Goal: Communication & Community: Answer question/provide support

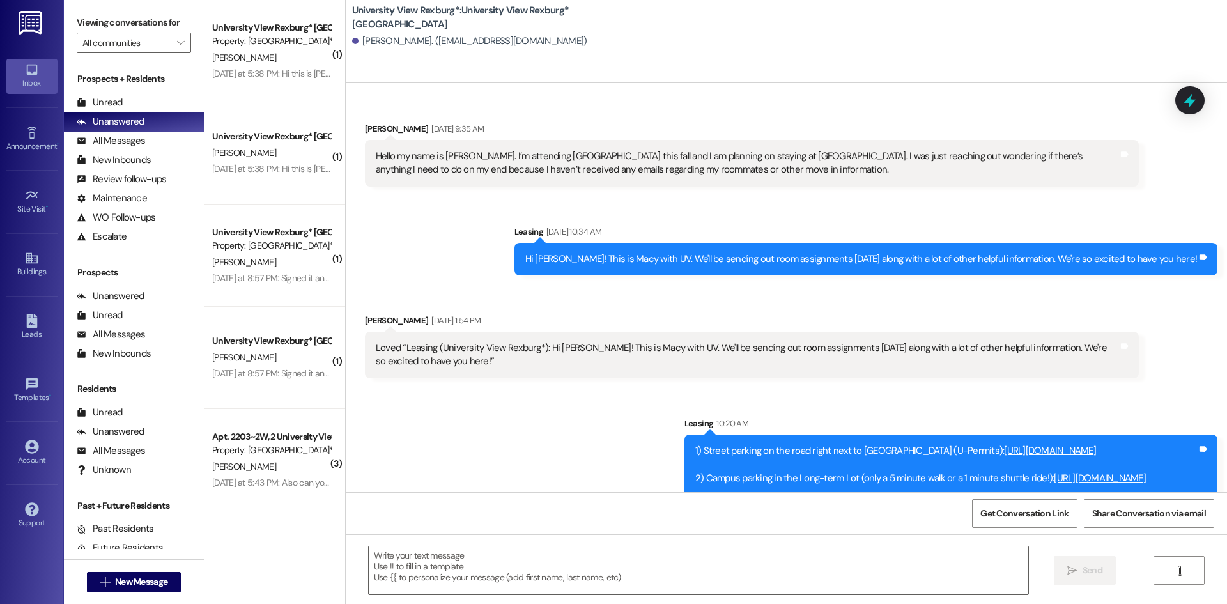
scroll to position [68, 0]
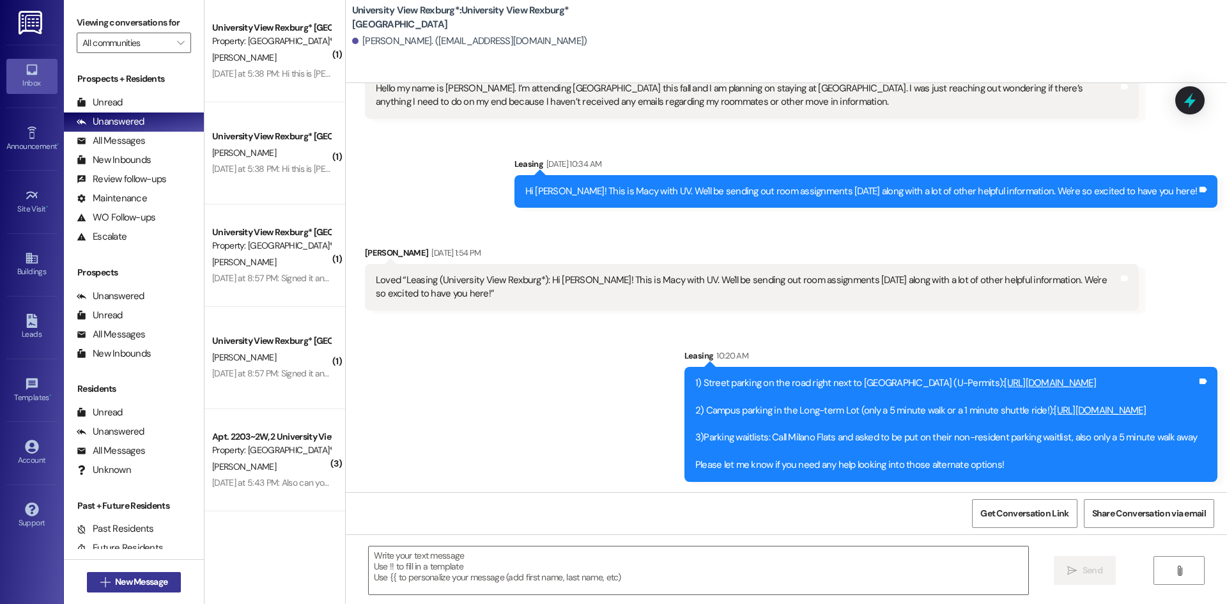
click at [123, 590] on button " New Message" at bounding box center [134, 582] width 95 height 20
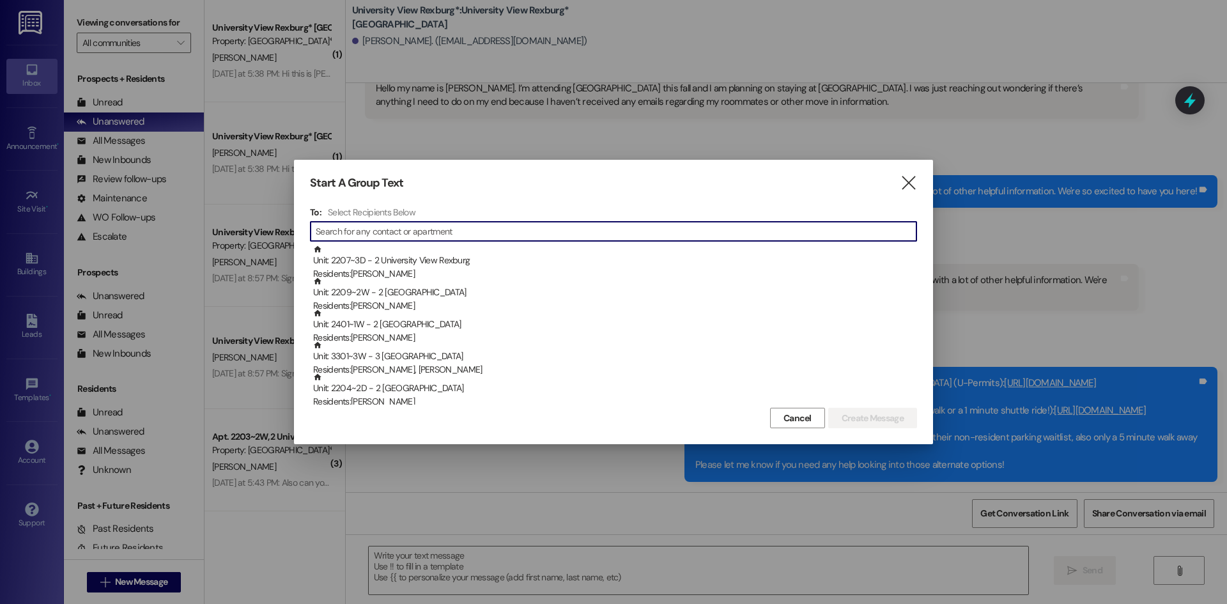
drag, startPoint x: 904, startPoint y: 180, endPoint x: 807, endPoint y: 155, distance: 101.1
click at [902, 179] on icon "" at bounding box center [908, 182] width 17 height 13
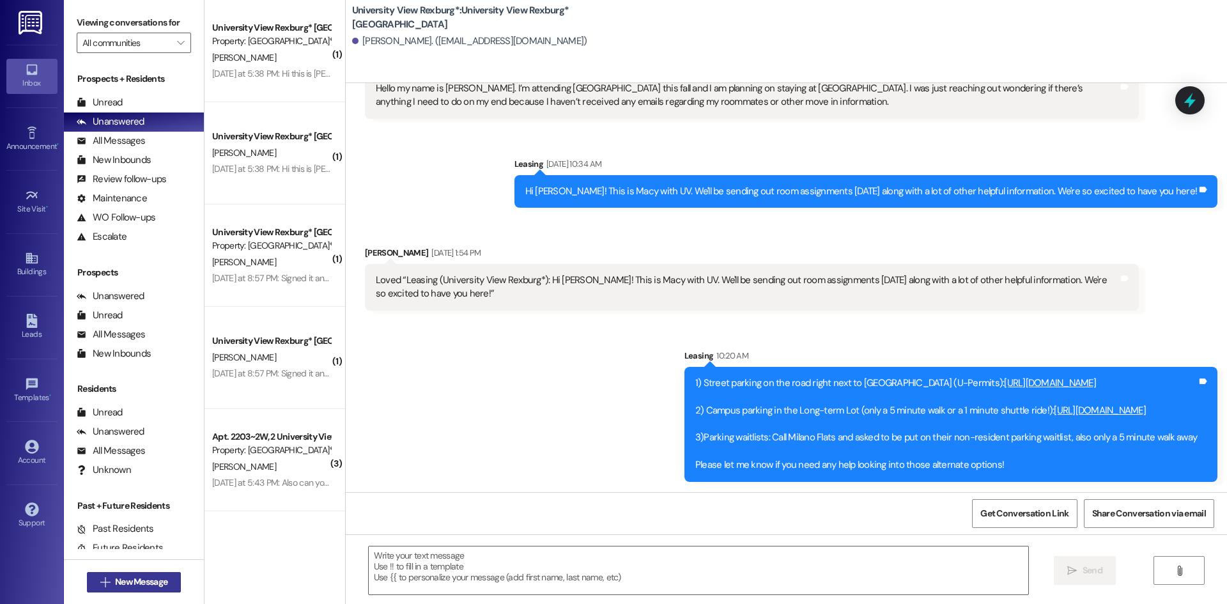
click at [128, 574] on button " New Message" at bounding box center [134, 582] width 95 height 20
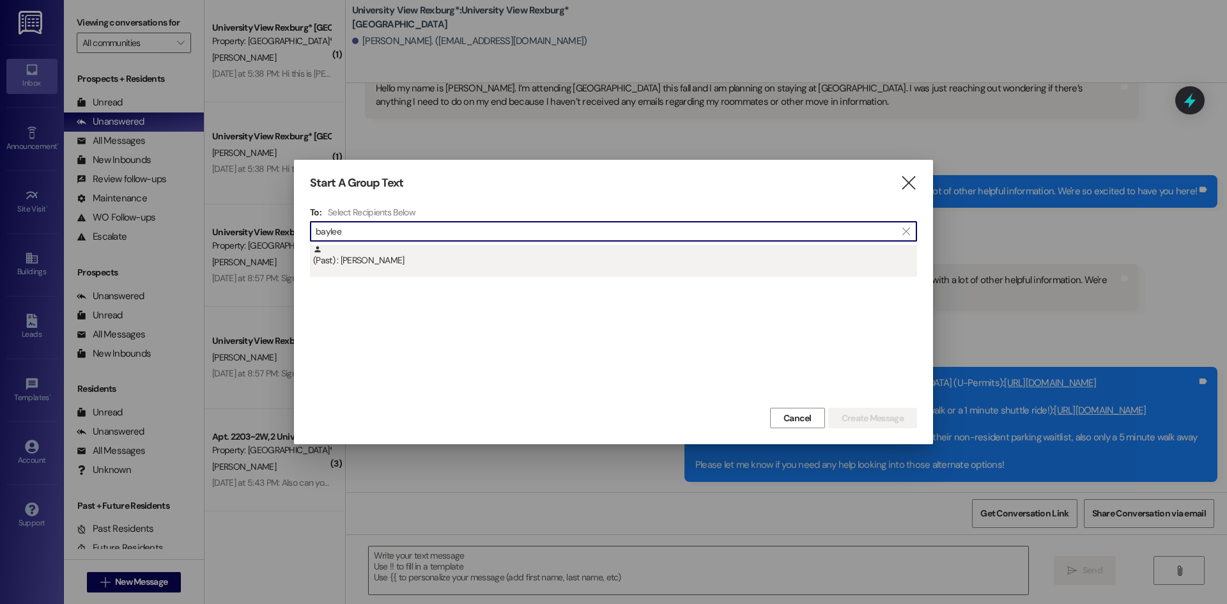
type input "baylee"
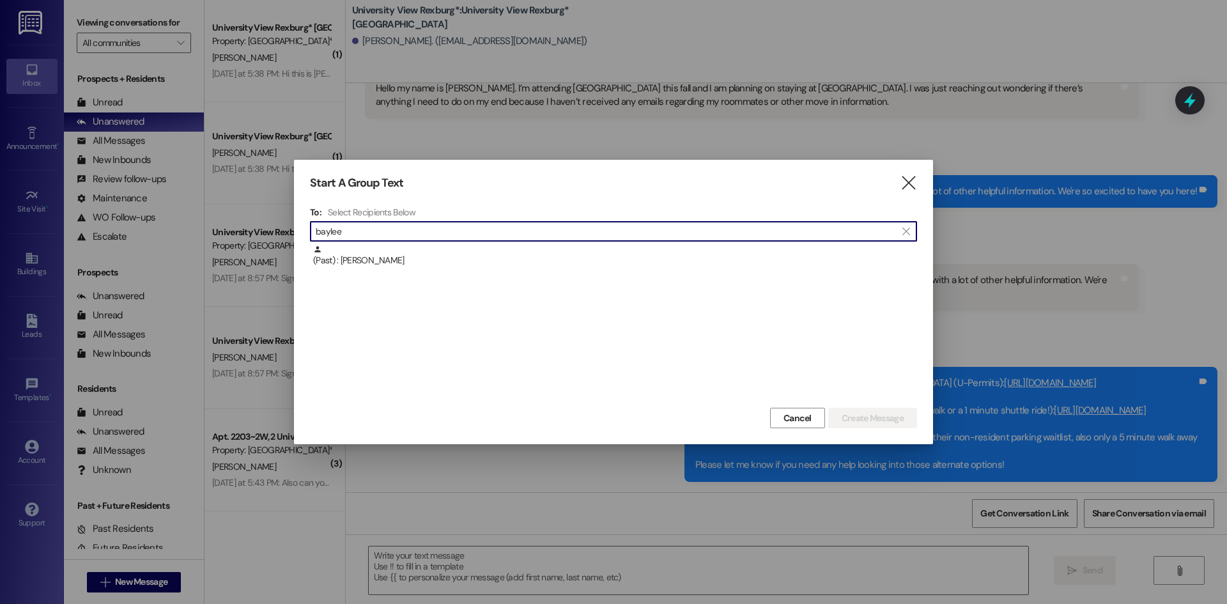
click at [429, 261] on div "(Past) : [PERSON_NAME]" at bounding box center [615, 256] width 604 height 22
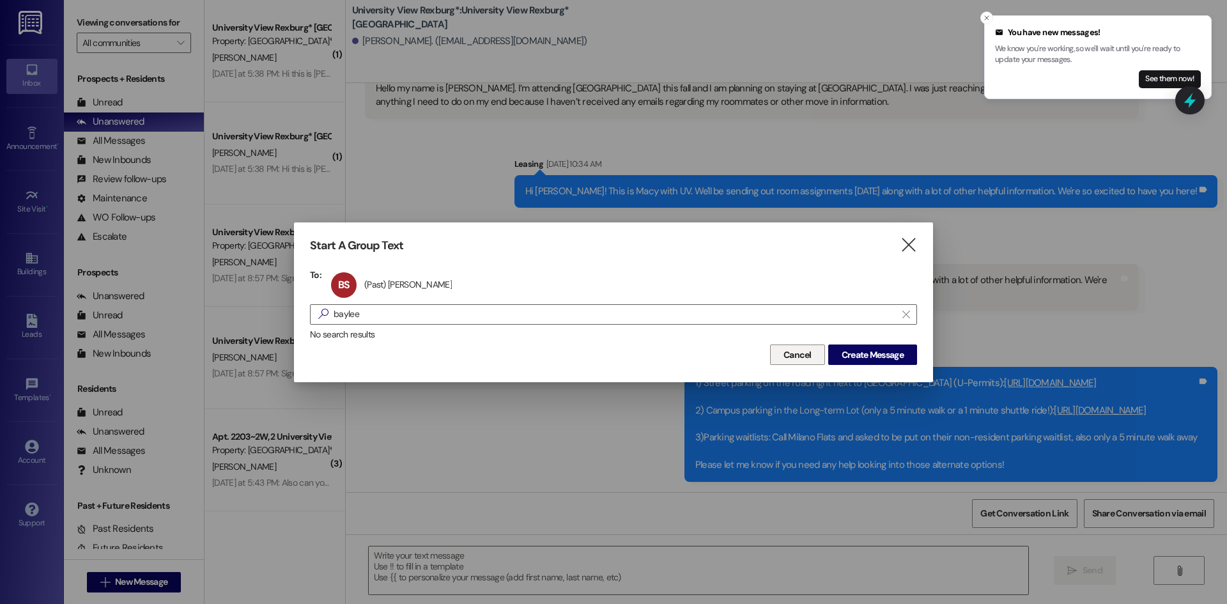
click at [828, 350] on button "Create Message" at bounding box center [872, 354] width 89 height 20
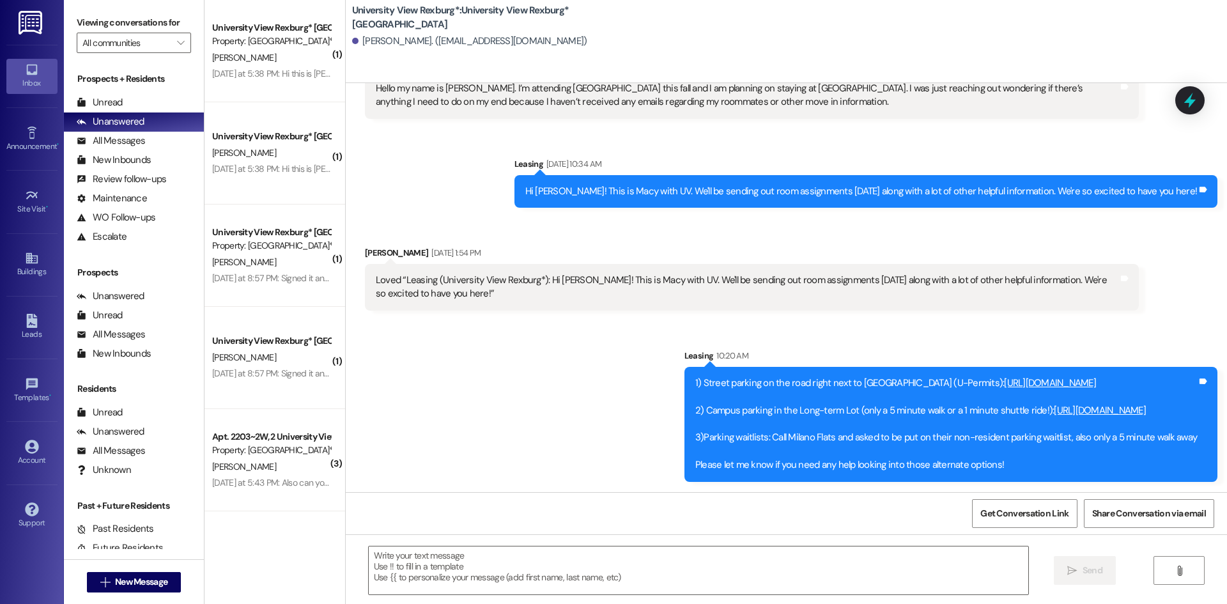
click at [849, 352] on div "Leasing 10:20 AM" at bounding box center [950, 358] width 533 height 18
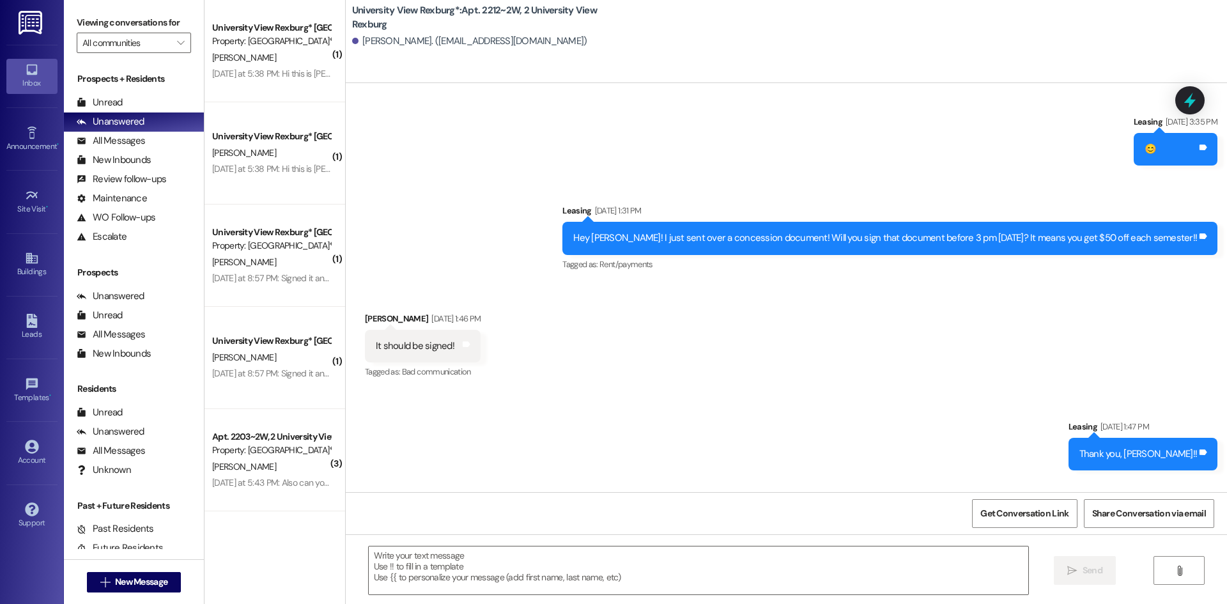
scroll to position [23717, 0]
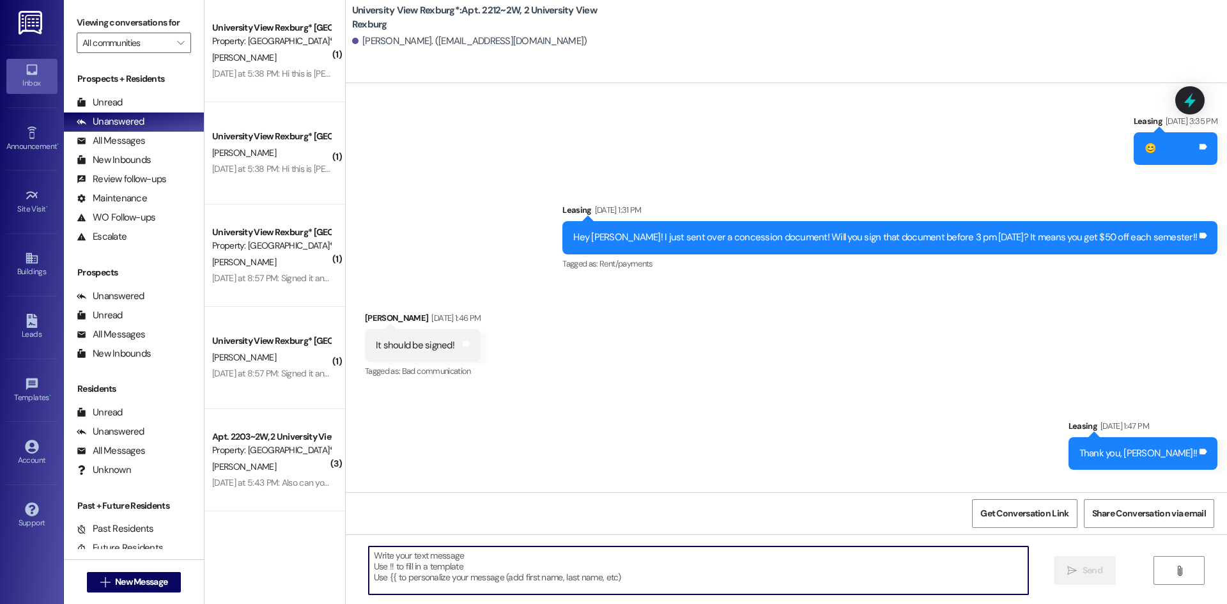
click at [830, 587] on textarea at bounding box center [699, 570] width 660 height 48
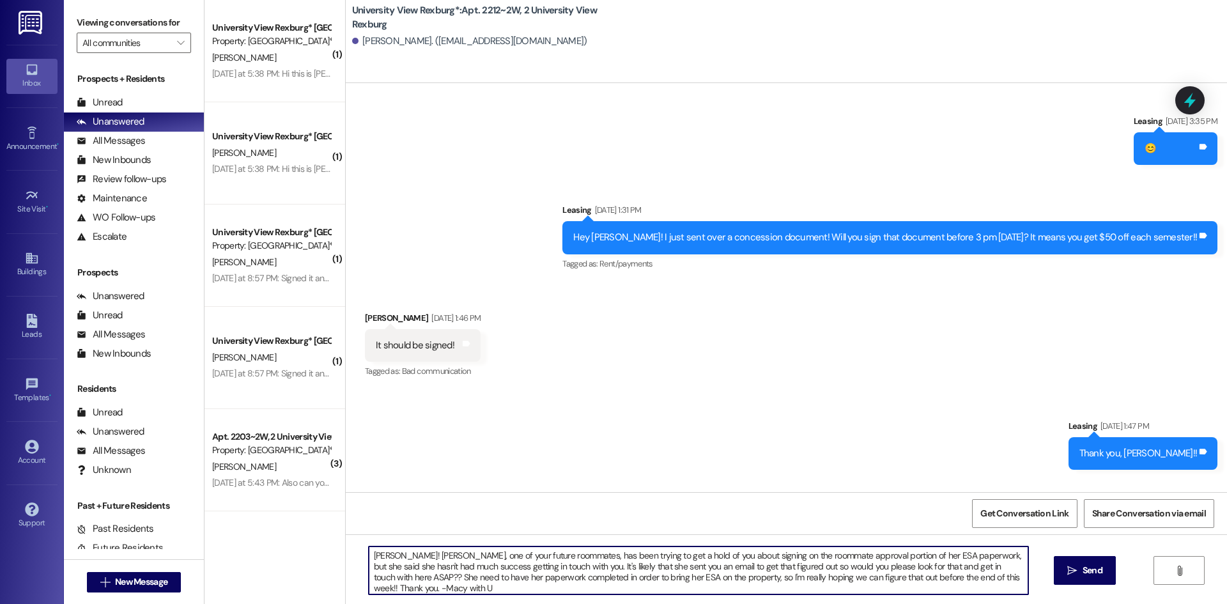
type textarea "[PERSON_NAME]! [PERSON_NAME], one of your future roommates, has been trying to …"
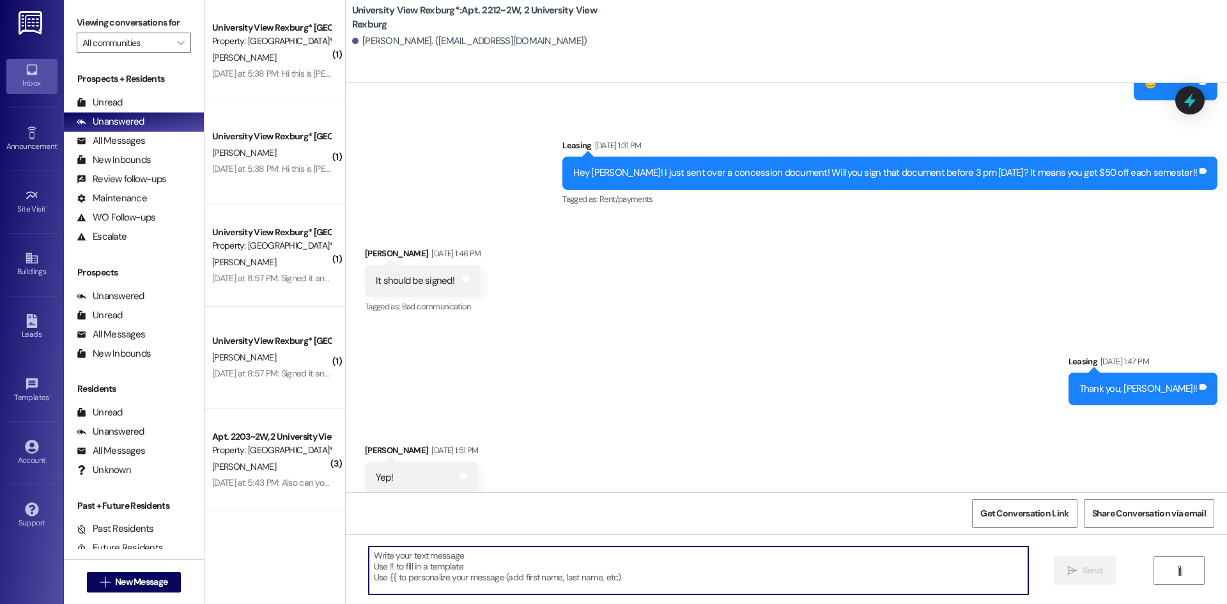
scroll to position [23833, 0]
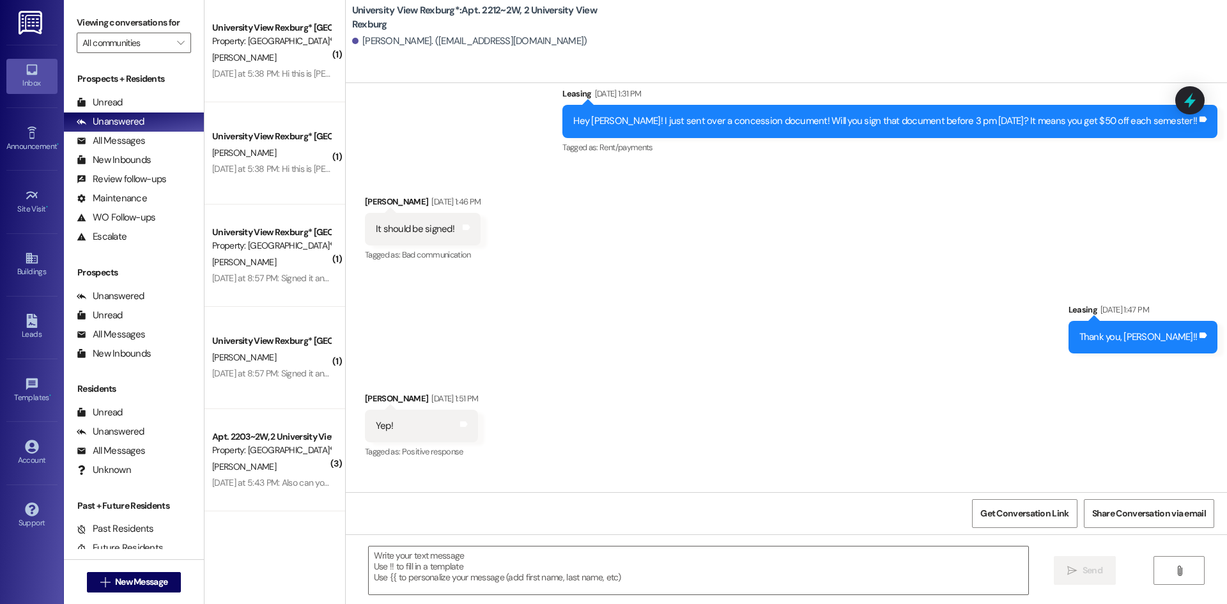
drag, startPoint x: 446, startPoint y: 438, endPoint x: 1113, endPoint y: 477, distance: 668.3
click at [1113, 518] on div "[PERSON_NAME]! [PERSON_NAME], one of your future roommates, has been trying to …" at bounding box center [831, 555] width 774 height 74
copy div "[PERSON_NAME]! [PERSON_NAME], one of your future roommates, has been trying to …"
click at [127, 589] on button " New Message" at bounding box center [134, 582] width 95 height 20
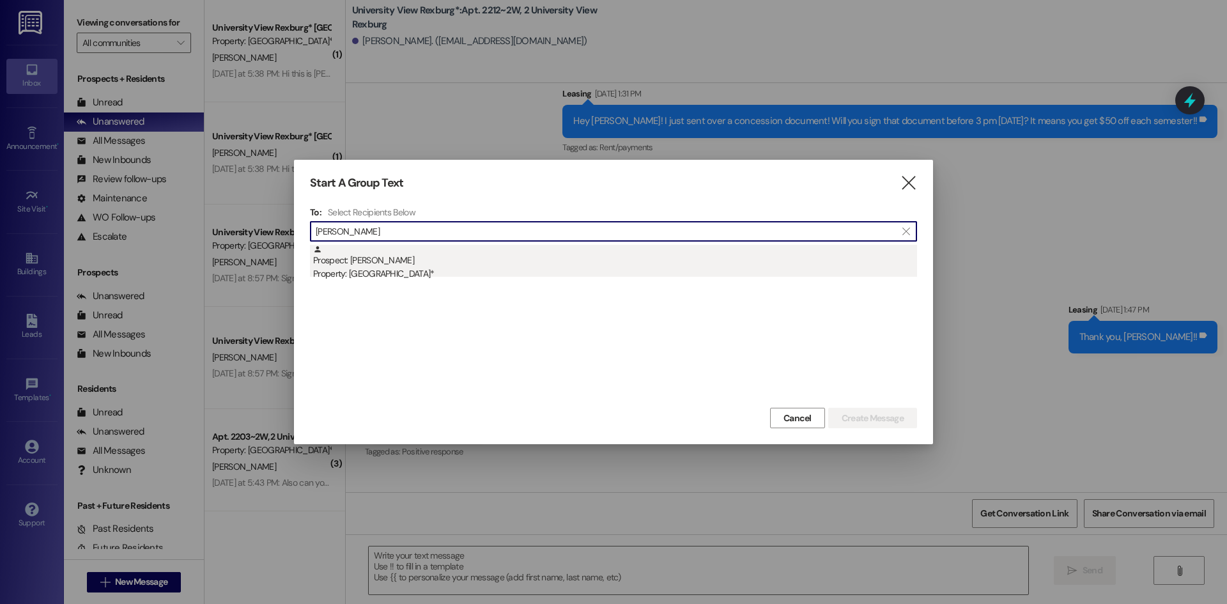
type input "[PERSON_NAME]"
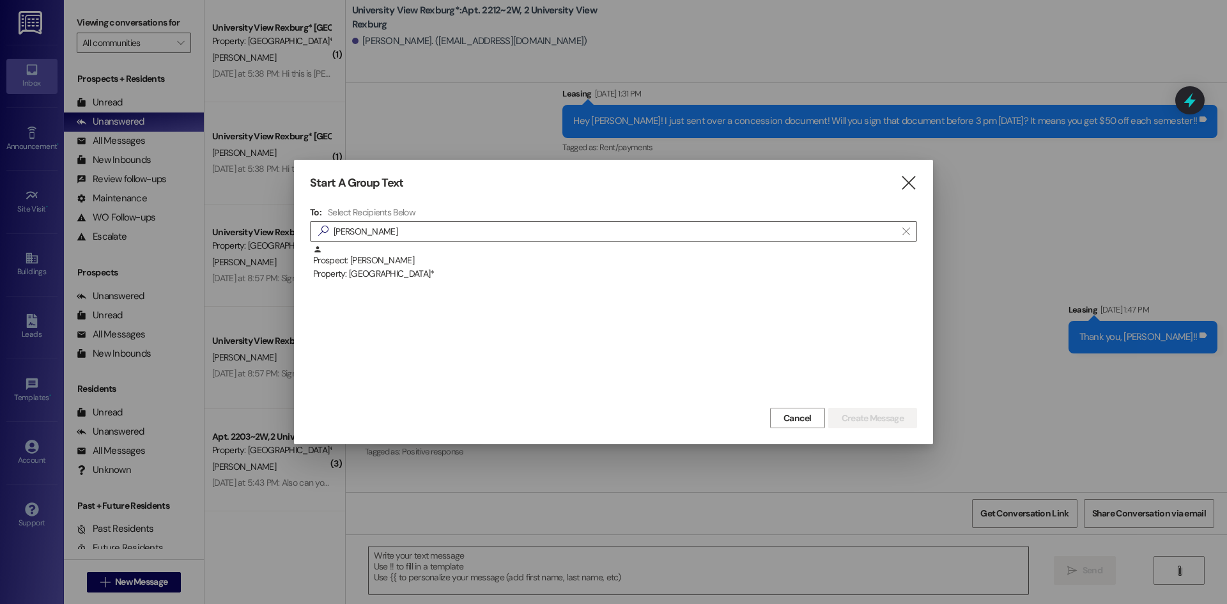
click at [514, 274] on div "Property: [GEOGRAPHIC_DATA]*" at bounding box center [615, 273] width 604 height 13
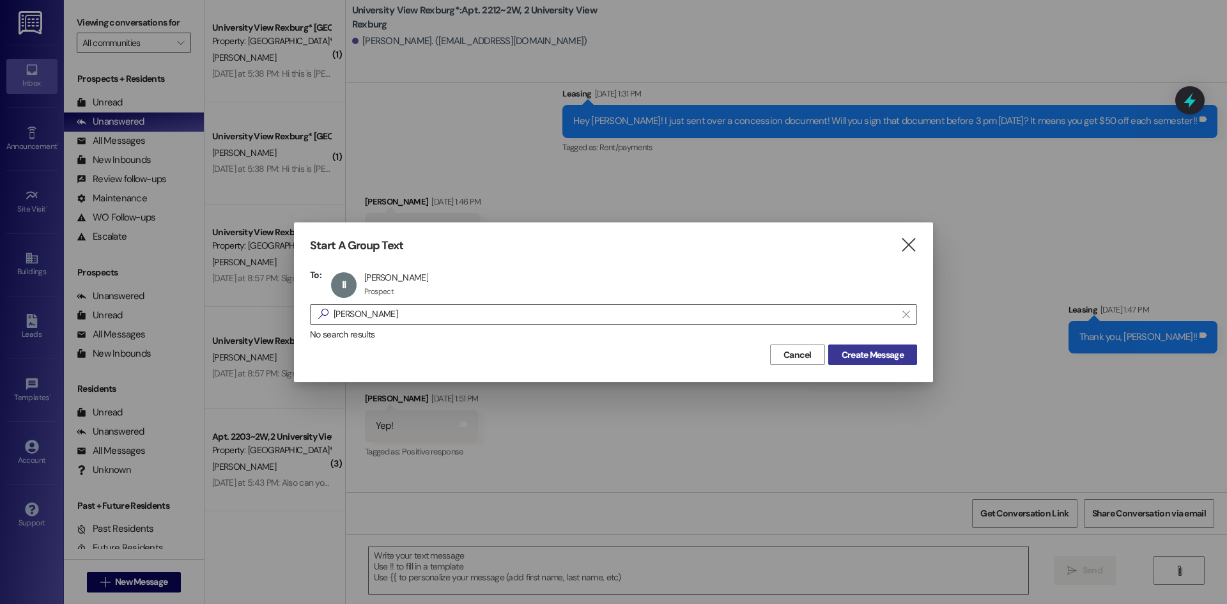
click at [870, 355] on span "Create Message" at bounding box center [873, 354] width 62 height 13
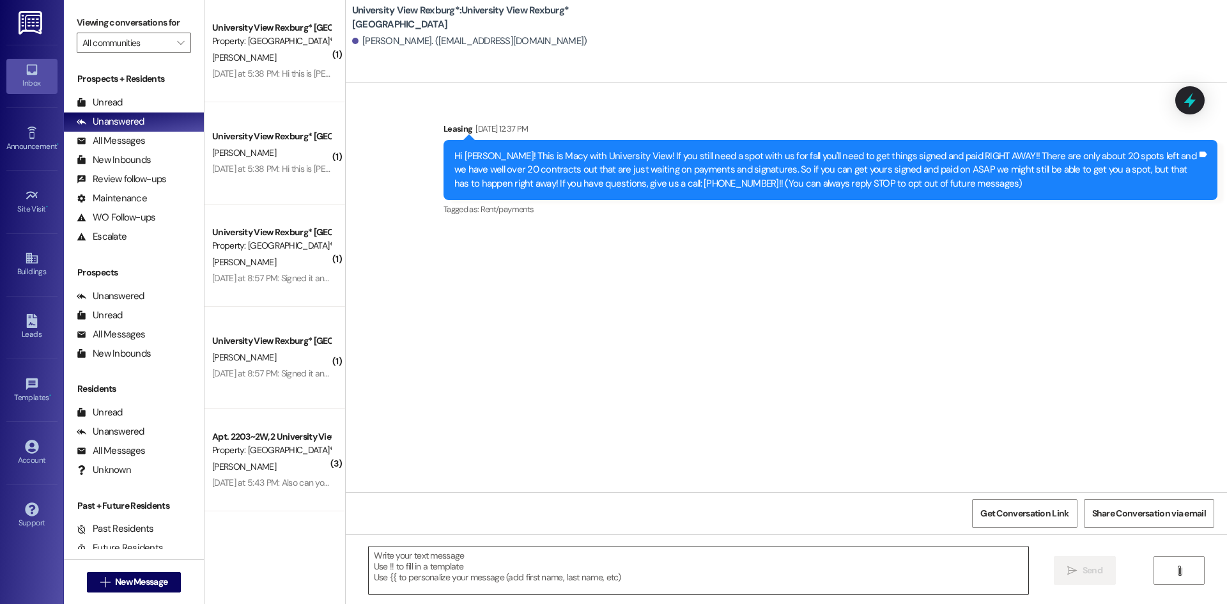
click at [669, 568] on textarea at bounding box center [699, 570] width 660 height 48
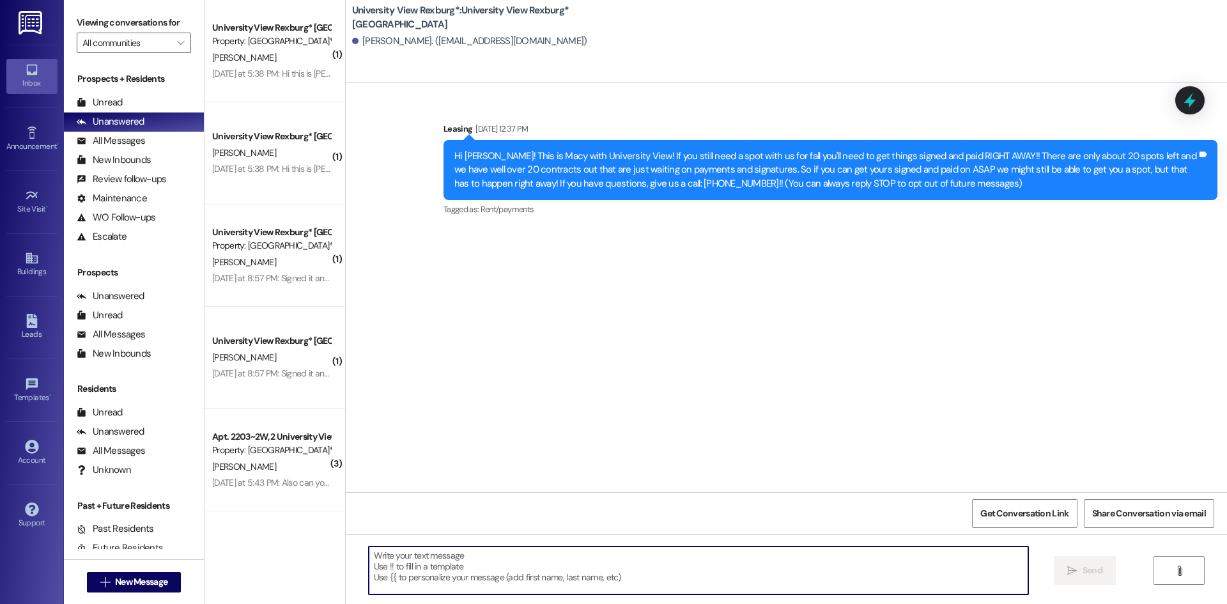
paste textarea "[PERSON_NAME]! [PERSON_NAME], one of your future roommates, has been trying to …"
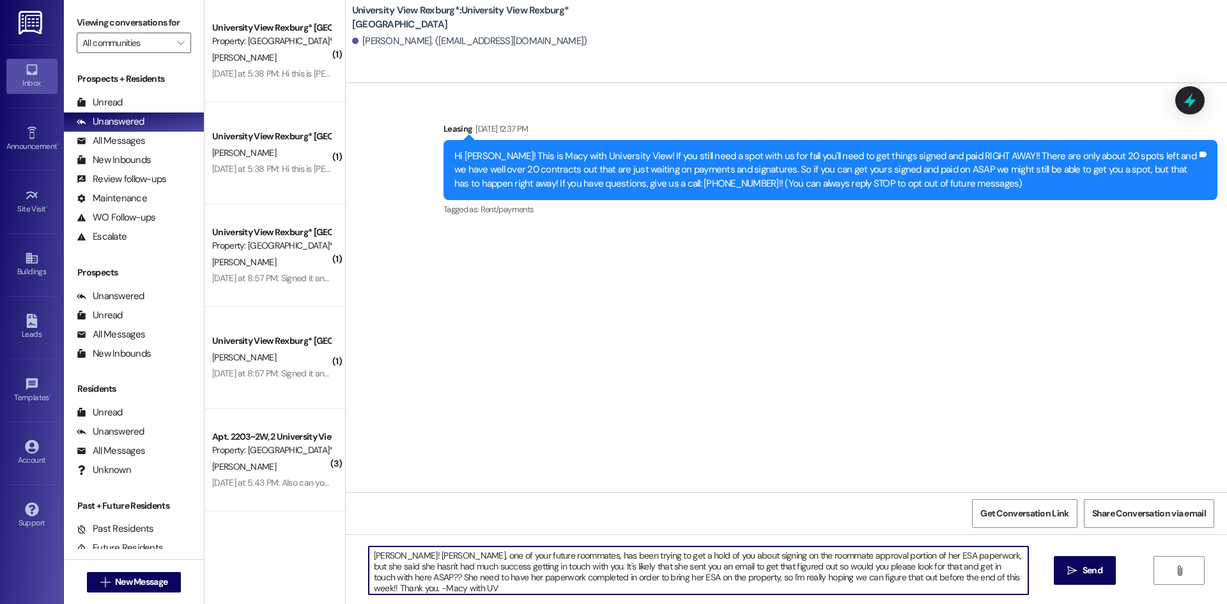
click at [988, 569] on textarea "[PERSON_NAME]! [PERSON_NAME], one of your future roommates, has been trying to …" at bounding box center [699, 570] width 660 height 48
drag, startPoint x: 417, startPoint y: 583, endPoint x: 350, endPoint y: 549, distance: 75.5
click at [350, 549] on div "[PERSON_NAME]! [PERSON_NAME], one of your future roommates, has been trying to …" at bounding box center [786, 582] width 881 height 96
click at [490, 582] on textarea "[PERSON_NAME]! [PERSON_NAME], one of your future roommates, has been trying to …" at bounding box center [699, 570] width 660 height 48
click at [470, 591] on textarea "[PERSON_NAME]! [PERSON_NAME], one of your future roommates, has been trying to …" at bounding box center [699, 570] width 660 height 48
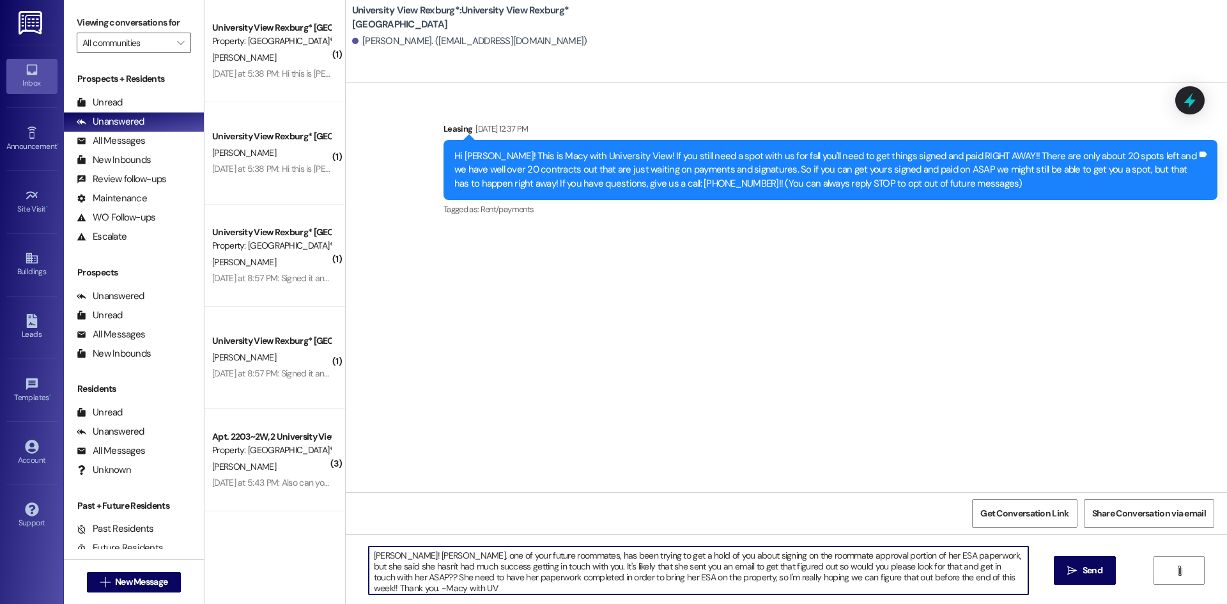
click at [399, 580] on textarea "[PERSON_NAME]! [PERSON_NAME], one of your future roommates, has been trying to …" at bounding box center [699, 570] width 660 height 48
drag, startPoint x: 468, startPoint y: 589, endPoint x: 264, endPoint y: 548, distance: 208.7
click at [264, 548] on div "( 1 ) [GEOGRAPHIC_DATA]* Prospect Property: [GEOGRAPHIC_DATA]* [PERSON_NAME] [D…" at bounding box center [716, 302] width 1023 height 604
type textarea "[PERSON_NAME]! [PERSON_NAME], one of your future roommates, has been trying to …"
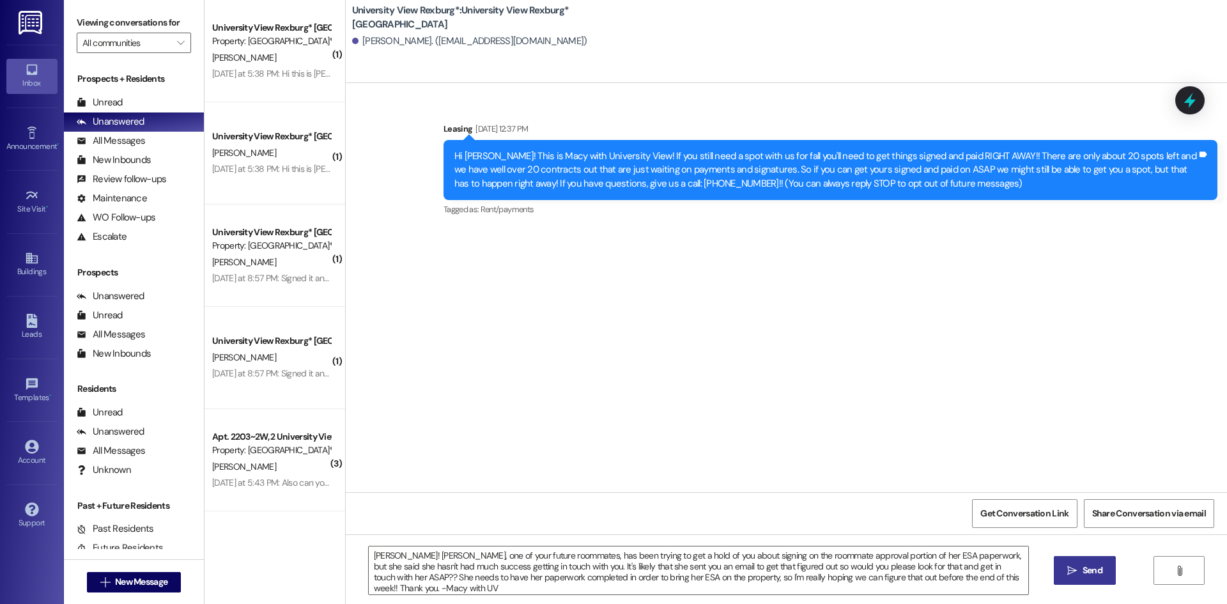
click at [1079, 580] on button " Send" at bounding box center [1085, 570] width 62 height 29
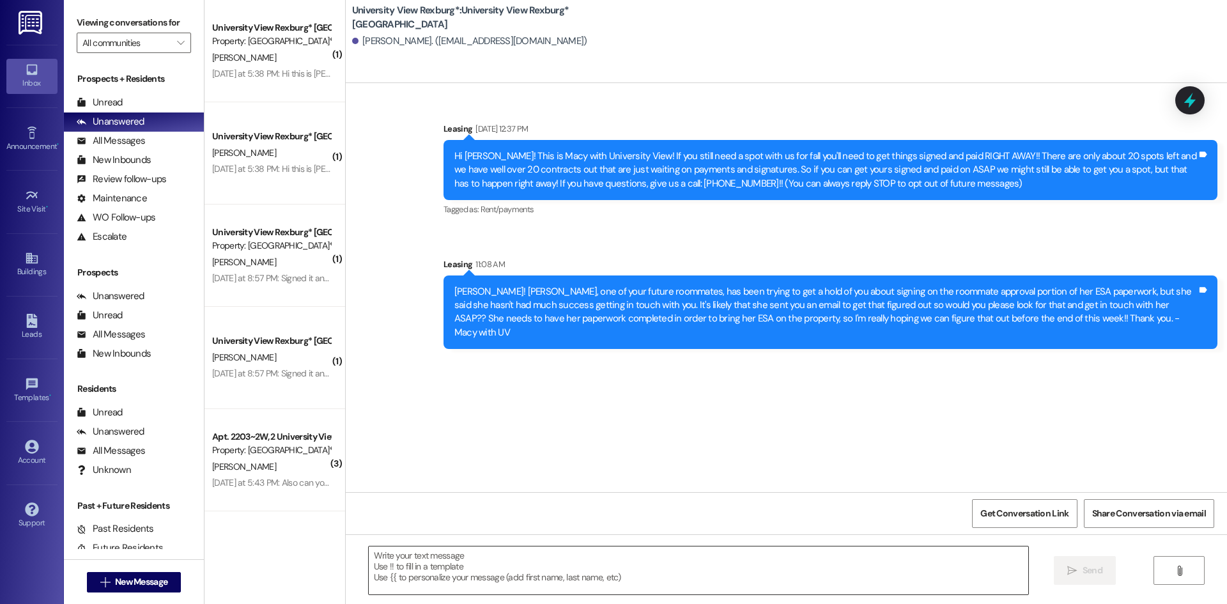
click at [596, 581] on textarea at bounding box center [699, 570] width 660 height 48
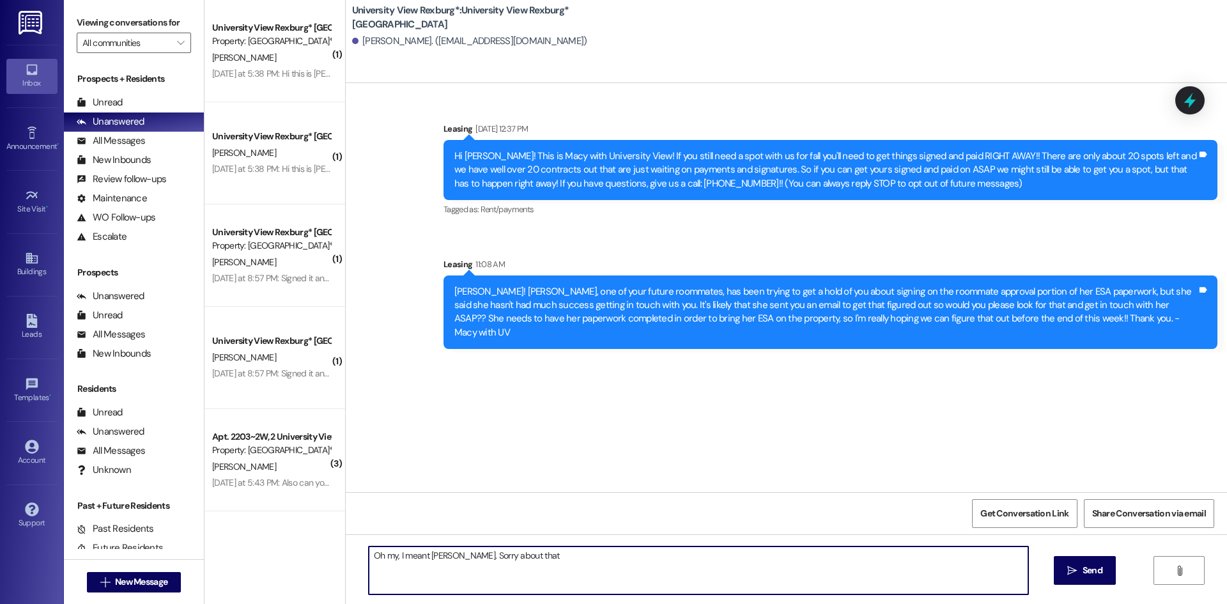
type textarea "Oh my, I meant [PERSON_NAME]. Sorry about that!"
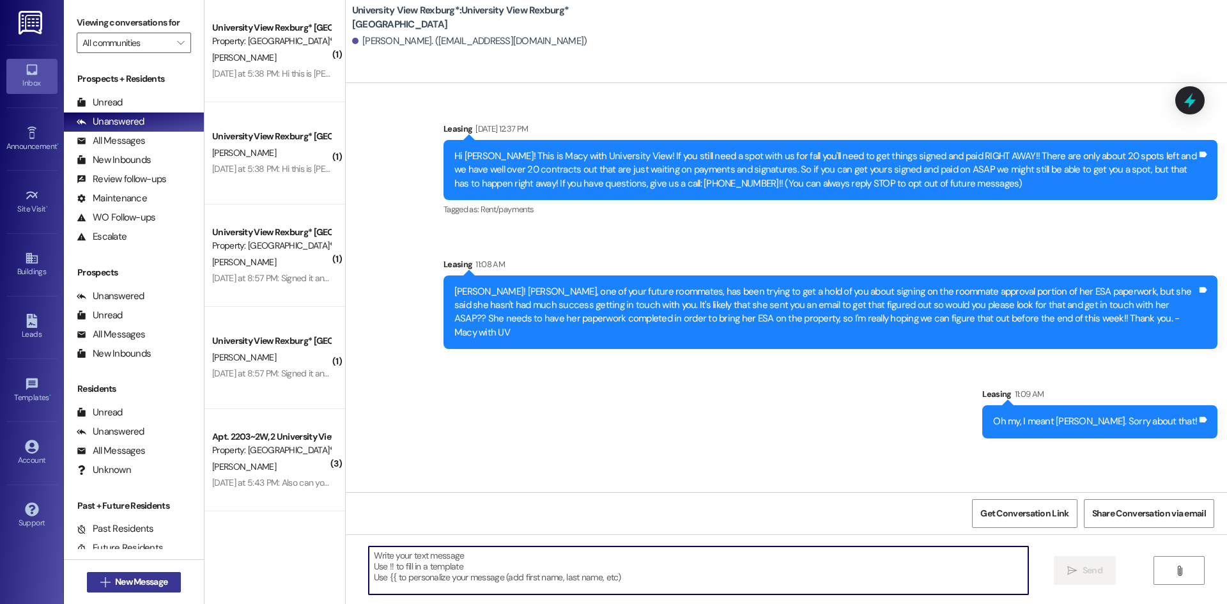
click at [165, 579] on span "New Message" at bounding box center [141, 581] width 58 height 13
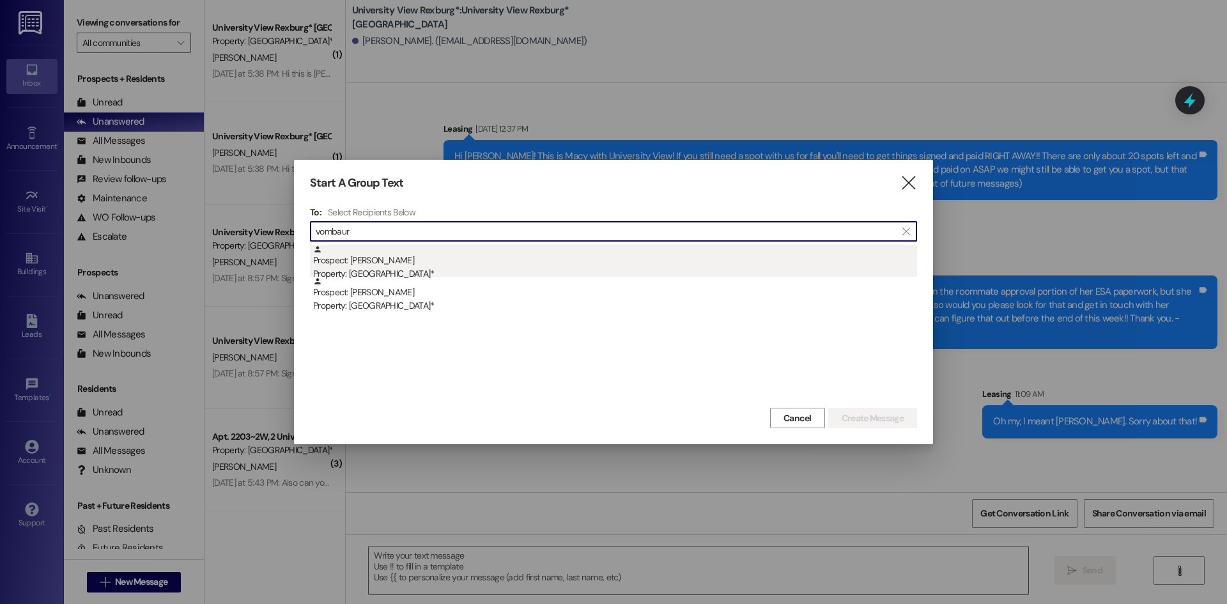
type input "vombaur"
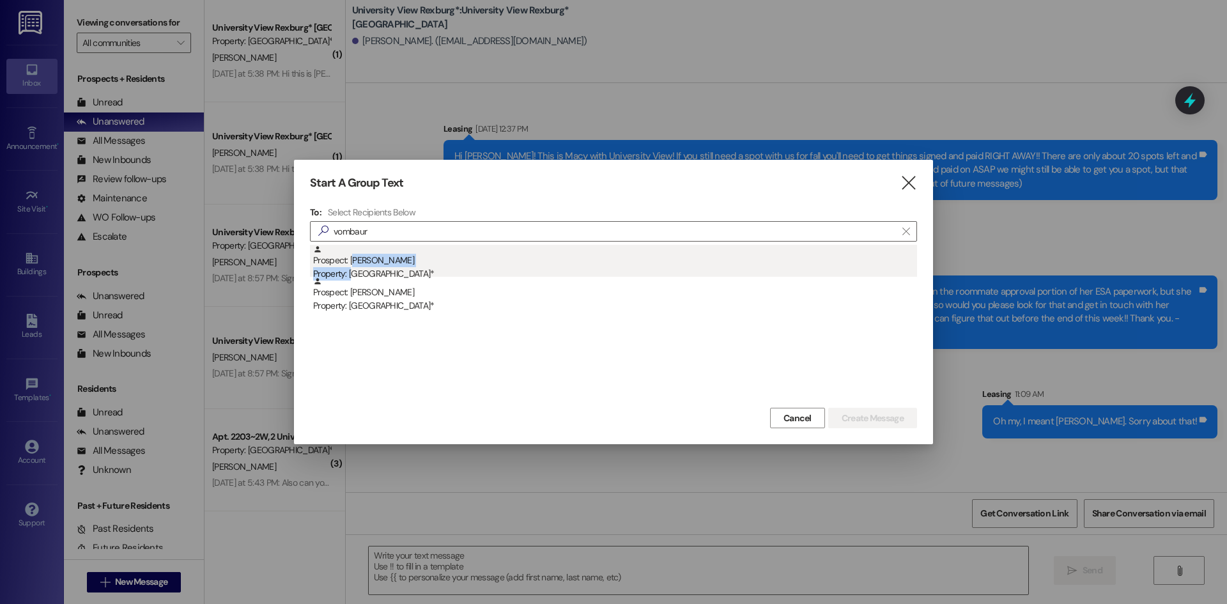
click at [355, 268] on div "Prospect: [PERSON_NAME] Property: University View Rexburg*" at bounding box center [615, 263] width 604 height 36
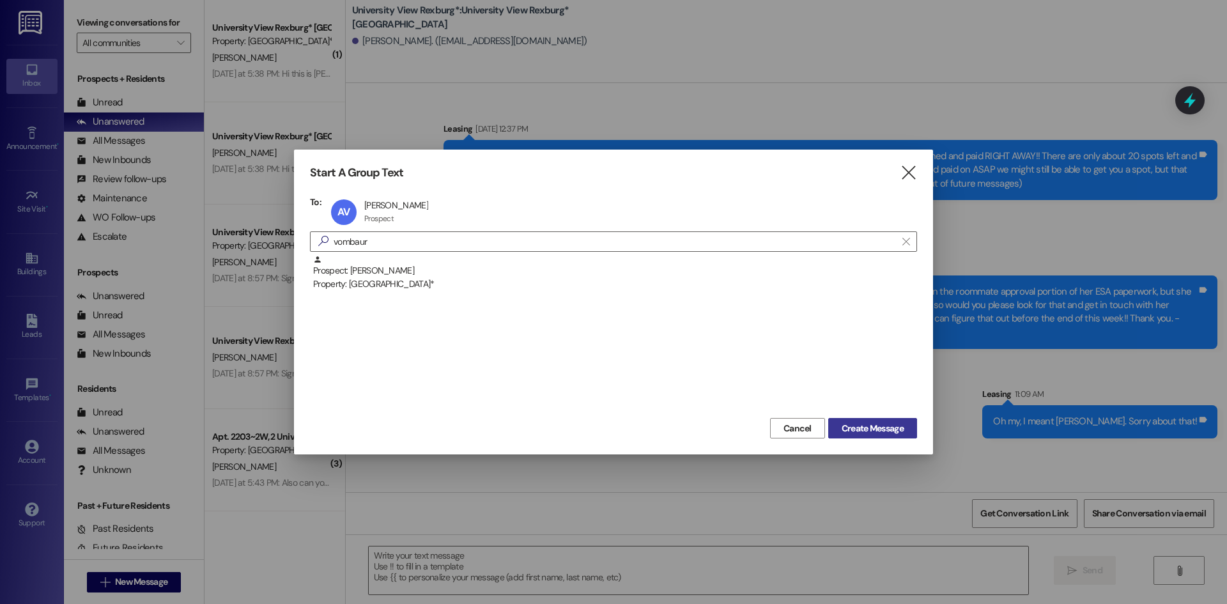
click at [875, 427] on span "Create Message" at bounding box center [873, 428] width 62 height 13
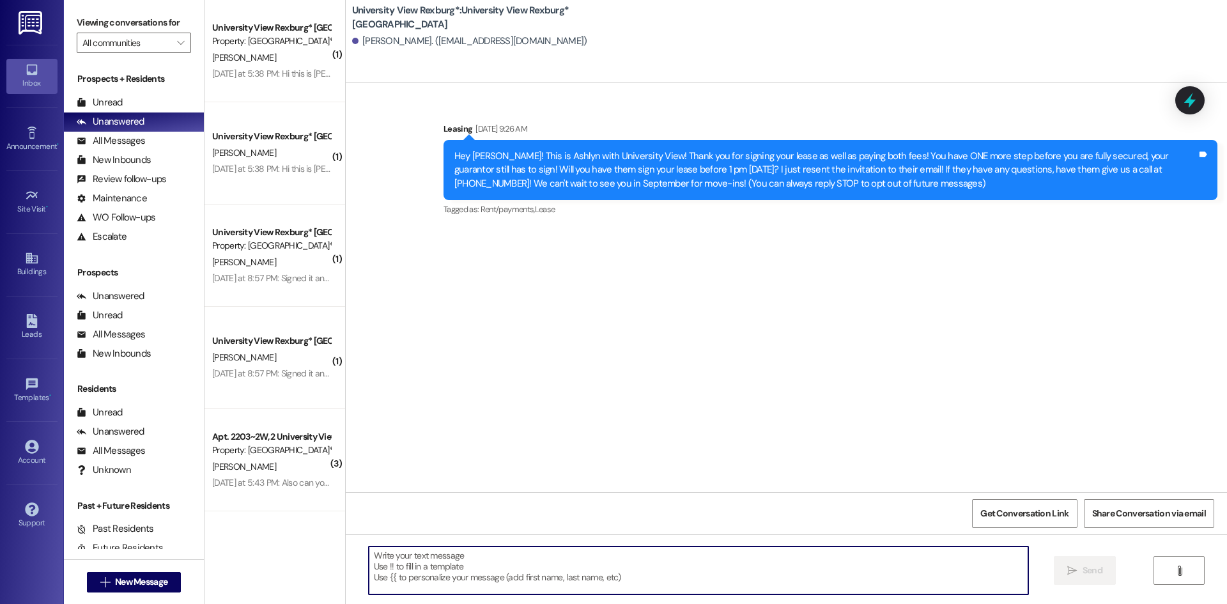
click at [547, 574] on textarea at bounding box center [699, 570] width 660 height 48
paste textarea "[PERSON_NAME]! [PERSON_NAME], one of your future roommates, has been trying to …"
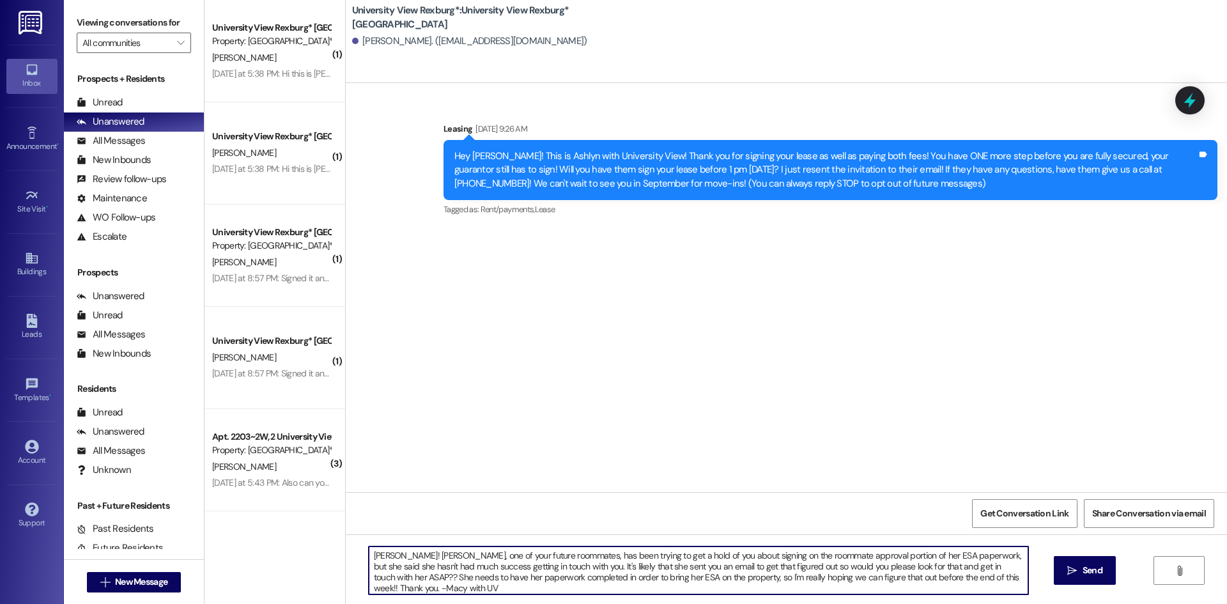
click at [376, 554] on textarea "[PERSON_NAME]! [PERSON_NAME], one of your future roommates, has been trying to …" at bounding box center [699, 570] width 660 height 48
type textarea "[PERSON_NAME]! [PERSON_NAME], one of your future roommates, has been trying to …"
click at [1083, 573] on span "Send" at bounding box center [1093, 570] width 20 height 13
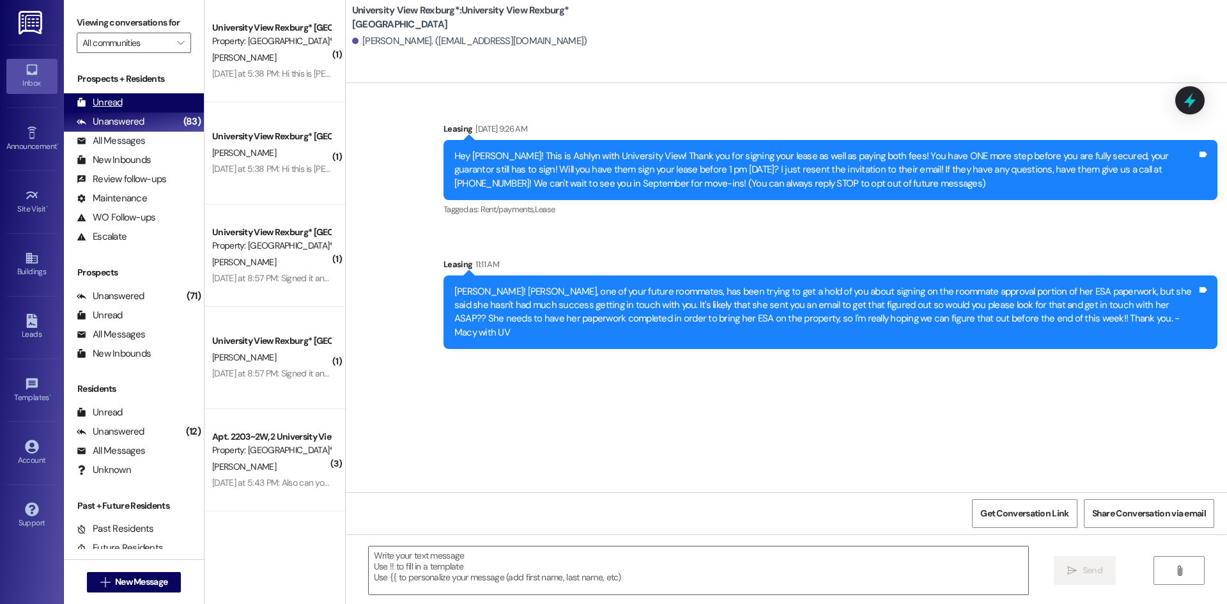
click at [145, 106] on div "Unread (0)" at bounding box center [134, 102] width 140 height 19
